Goal: Information Seeking & Learning: Learn about a topic

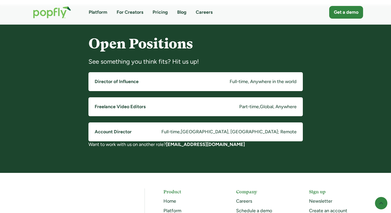
scroll to position [392, 0]
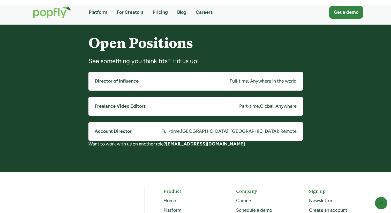
click at [174, 108] on link "Freelance Video Editors Part-time , Global, Anywhere" at bounding box center [195, 106] width 214 height 19
click at [173, 76] on link "Director of Influence Full-time, Anywhere in the world" at bounding box center [195, 81] width 214 height 19
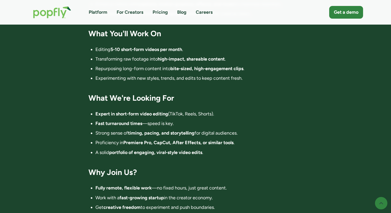
scroll to position [287, 0]
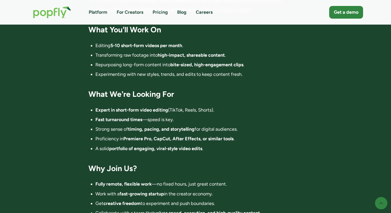
click at [127, 13] on link "For Creators" at bounding box center [130, 12] width 27 height 6
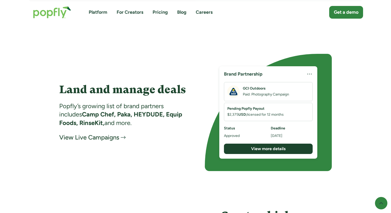
scroll to position [818, 0]
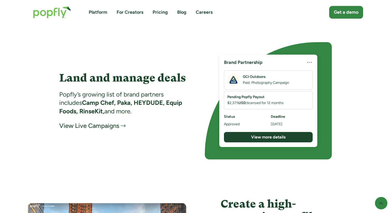
click at [106, 123] on div "View Live Campaigns" at bounding box center [89, 126] width 60 height 8
